Goal: Find specific page/section: Find specific page/section

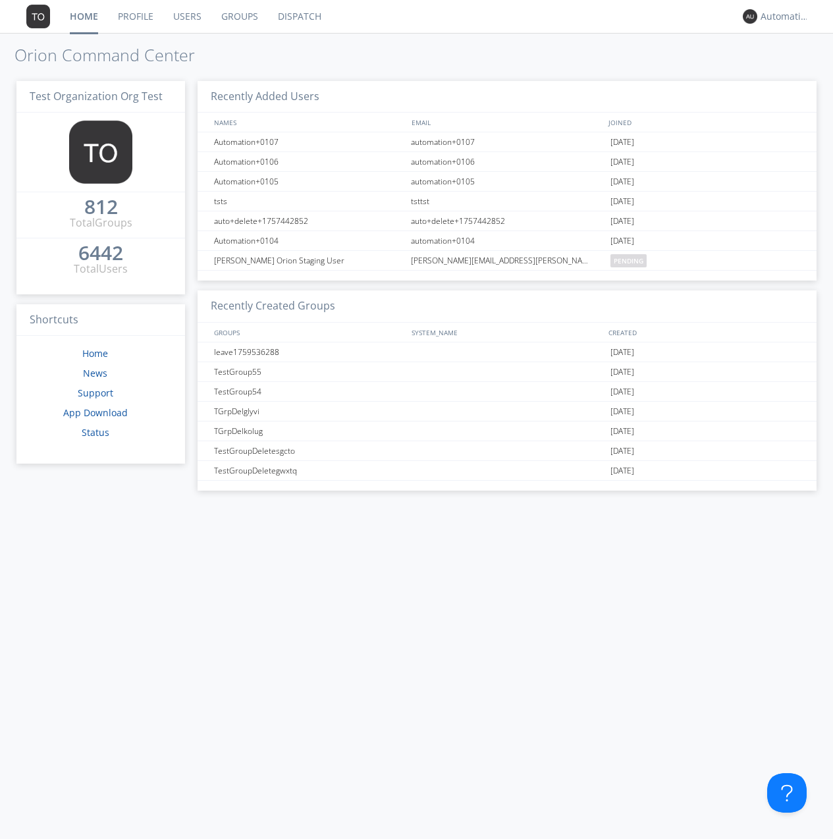
click at [238, 16] on link "Groups" at bounding box center [239, 16] width 57 height 33
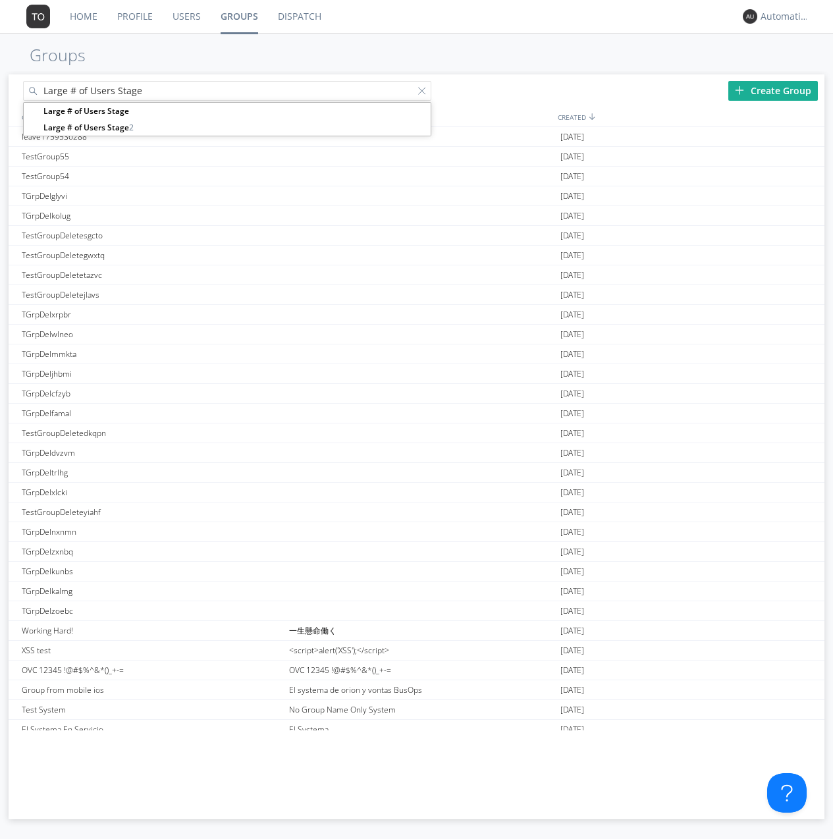
type input "Large # of Users Stage"
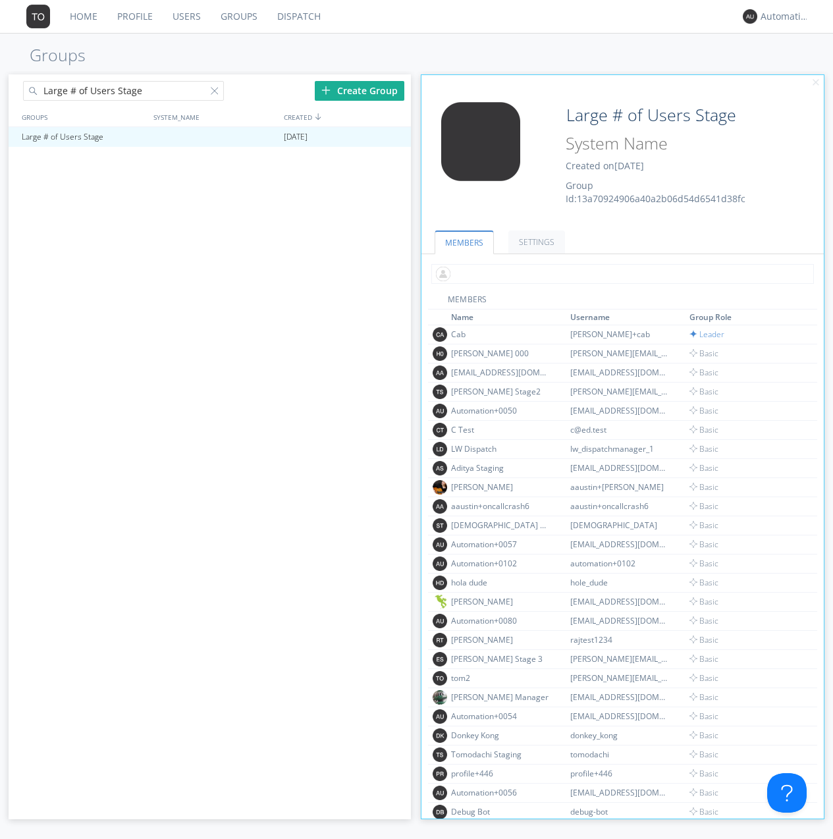
click at [620, 273] on input "text" at bounding box center [622, 274] width 383 height 20
type input "automation+0102"
